Goal: Transaction & Acquisition: Purchase product/service

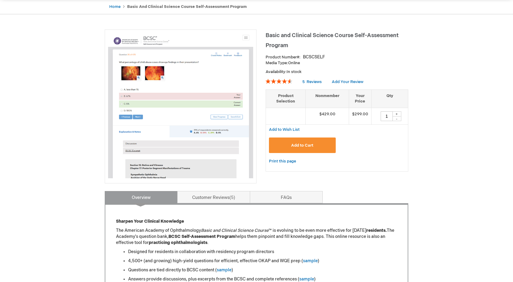
scroll to position [62, 0]
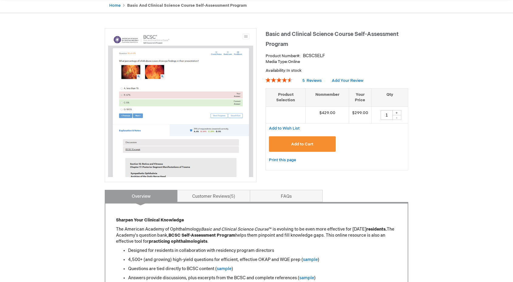
click at [295, 145] on span "Add to Cart" at bounding box center [302, 144] width 22 height 5
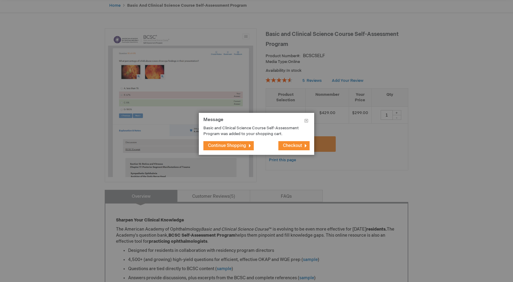
click at [289, 149] on button "Checkout" at bounding box center [294, 145] width 31 height 9
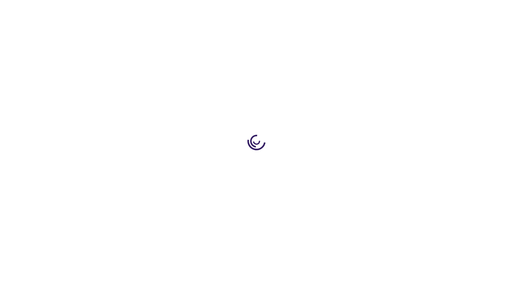
select select "US"
select select "34"
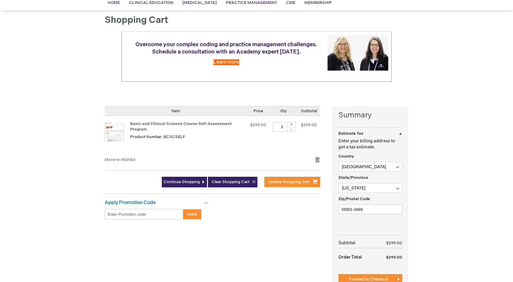
scroll to position [76, 0]
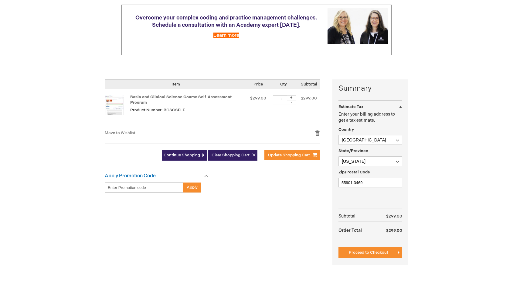
click at [137, 193] on div "Apply Promotion Code Enter discount code Apply" at bounding box center [157, 186] width 104 height 26
click at [137, 192] on input "Enter discount code" at bounding box center [144, 187] width 79 height 10
paste input "148cRgaQ8tUTGHluwl1rdo"
type input "148cRgaQ8tUTGHluwl1rdo"
click at [193, 190] on button "Apply" at bounding box center [192, 187] width 18 height 10
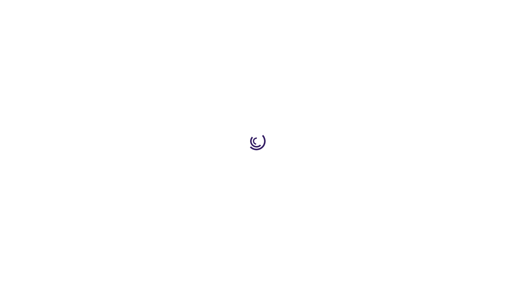
select select "US"
select select "34"
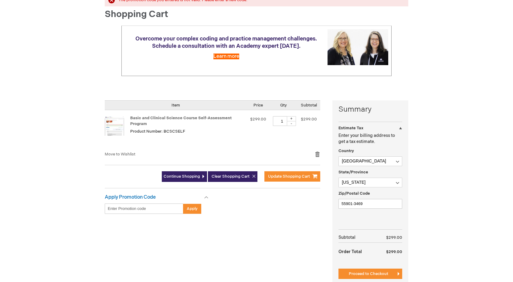
scroll to position [76, 0]
